Goal: Information Seeking & Learning: Learn about a topic

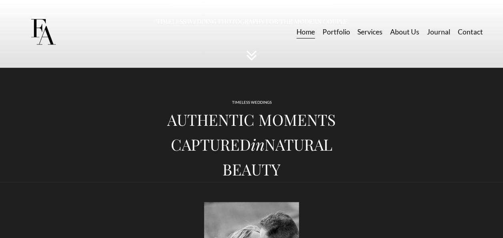
scroll to position [290, 0]
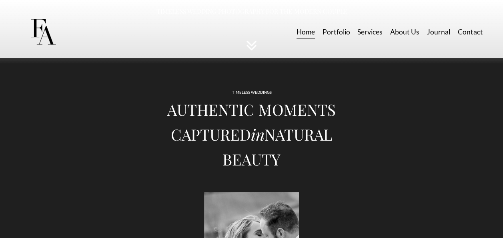
click at [246, 31] on link "Portfolio" at bounding box center [336, 32] width 28 height 14
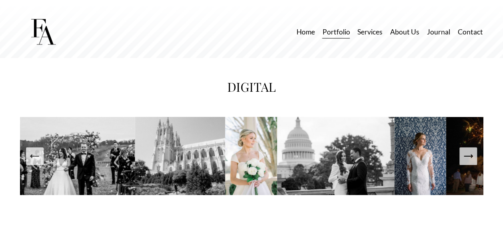
scroll to position [1094, 0]
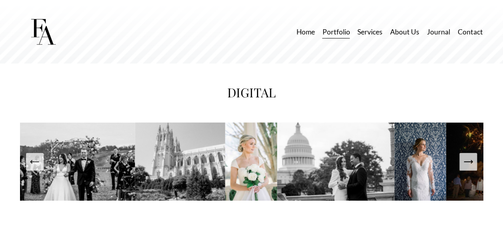
click at [469, 161] on button "Next Slide" at bounding box center [469, 162] width 18 height 18
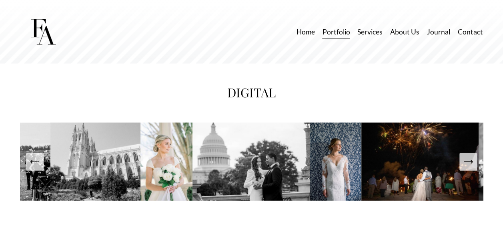
click at [469, 161] on button "Next Slide" at bounding box center [469, 162] width 18 height 18
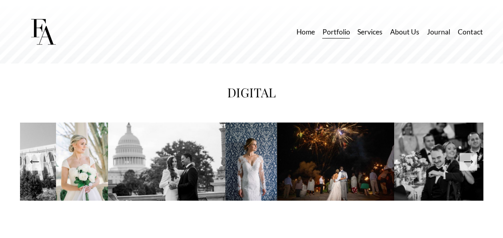
click at [469, 161] on button "Next Slide" at bounding box center [469, 162] width 18 height 18
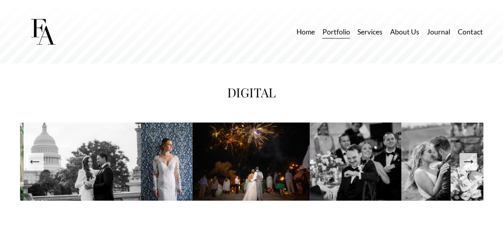
click at [469, 161] on button "Next Slide" at bounding box center [469, 162] width 18 height 18
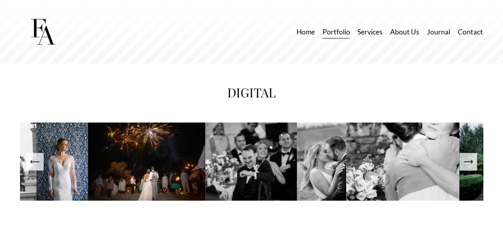
click at [469, 161] on button "Next Slide" at bounding box center [469, 162] width 18 height 18
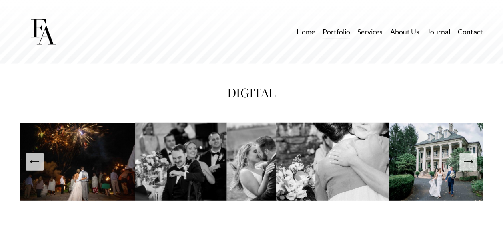
click at [469, 161] on button "Next Slide" at bounding box center [469, 162] width 18 height 18
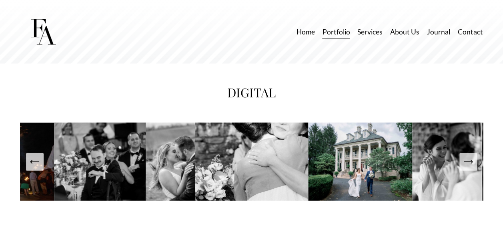
click at [469, 161] on button "Next Slide" at bounding box center [469, 162] width 18 height 18
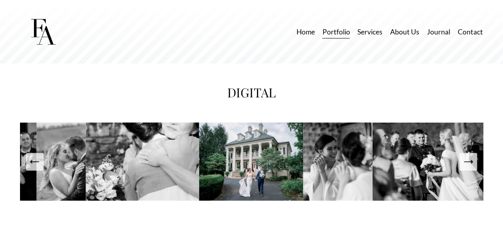
click at [469, 161] on button "Next Slide" at bounding box center [469, 162] width 18 height 18
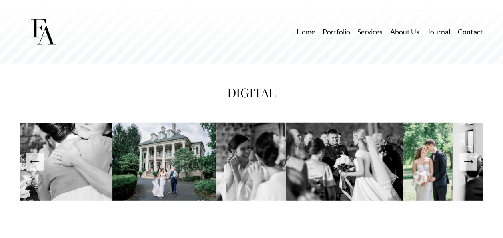
click at [369, 33] on link "Services" at bounding box center [370, 32] width 25 height 14
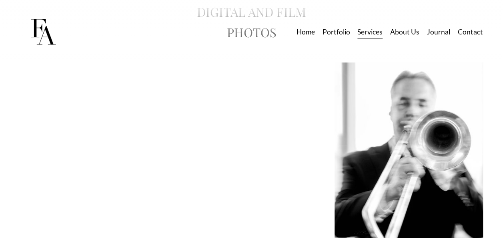
scroll to position [1420, 0]
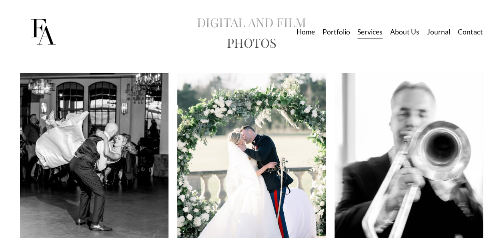
click at [136, 139] on img at bounding box center [94, 172] width 149 height 198
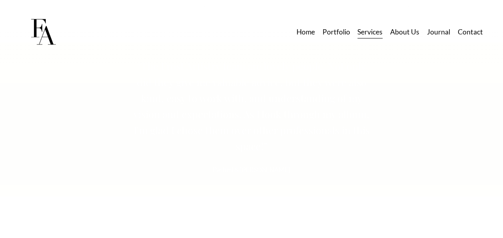
scroll to position [3811, 0]
